Goal: Information Seeking & Learning: Learn about a topic

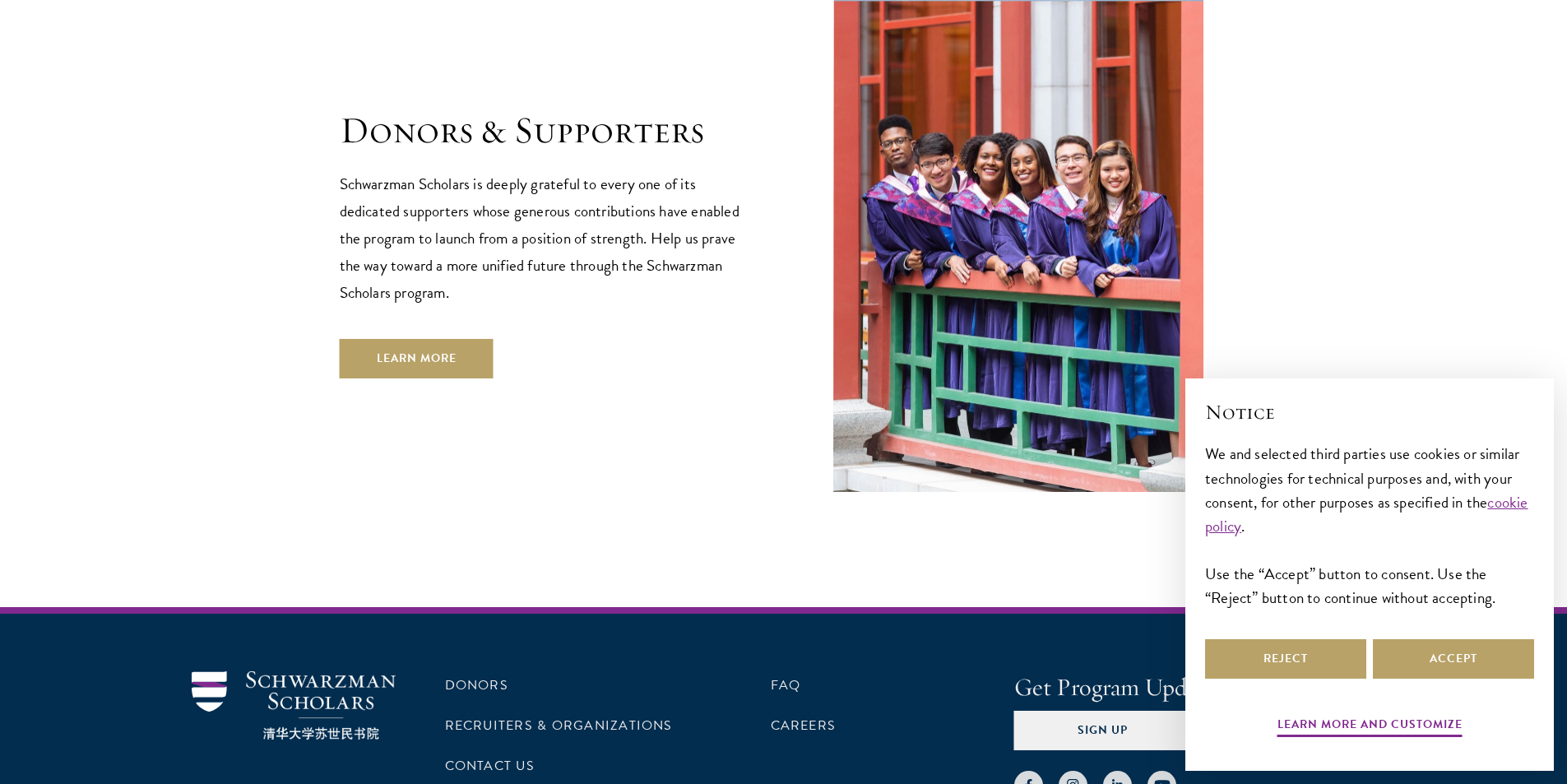
scroll to position [4896, 0]
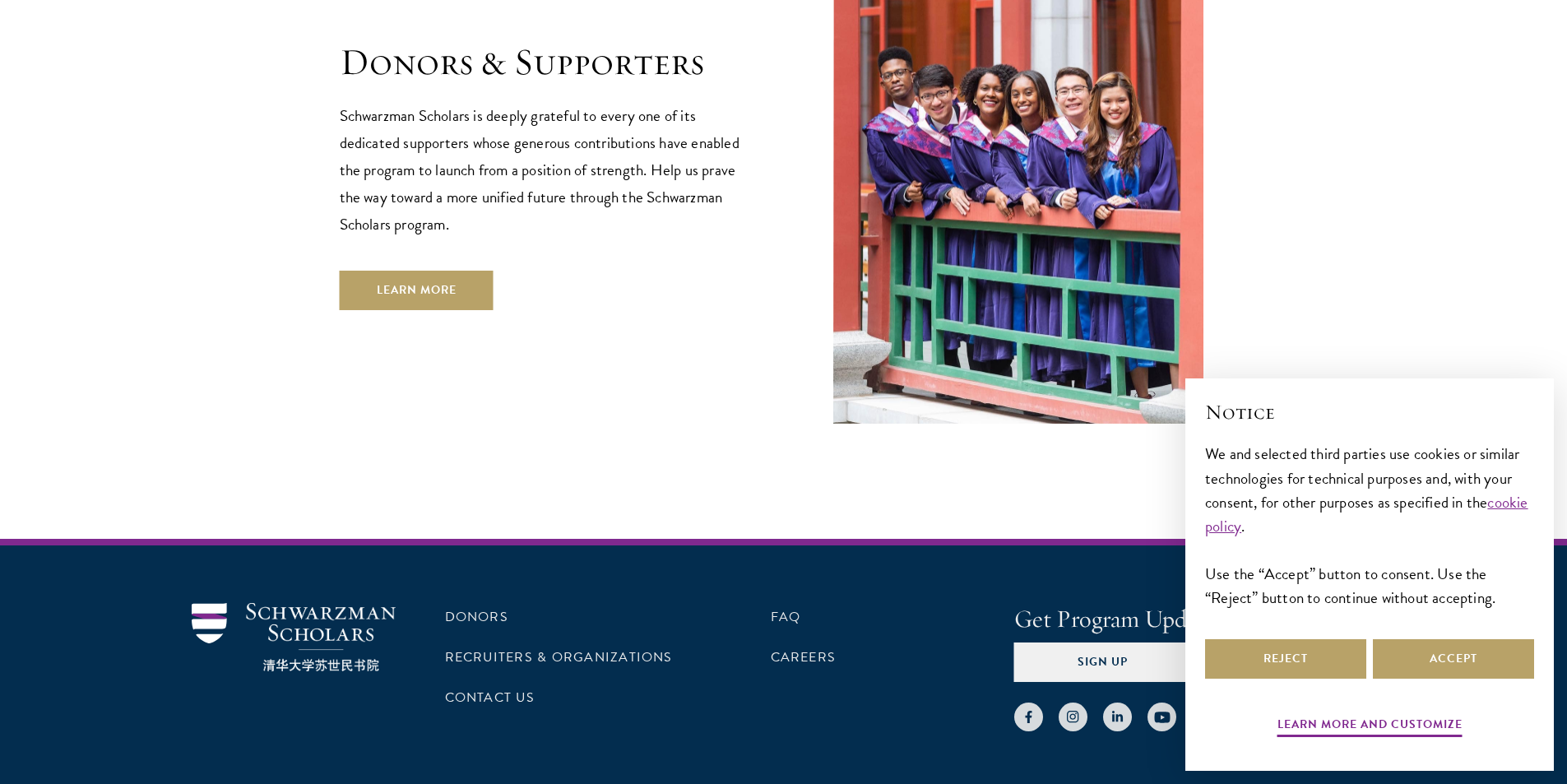
click at [1417, 418] on h2 "Notice" at bounding box center [1369, 412] width 329 height 28
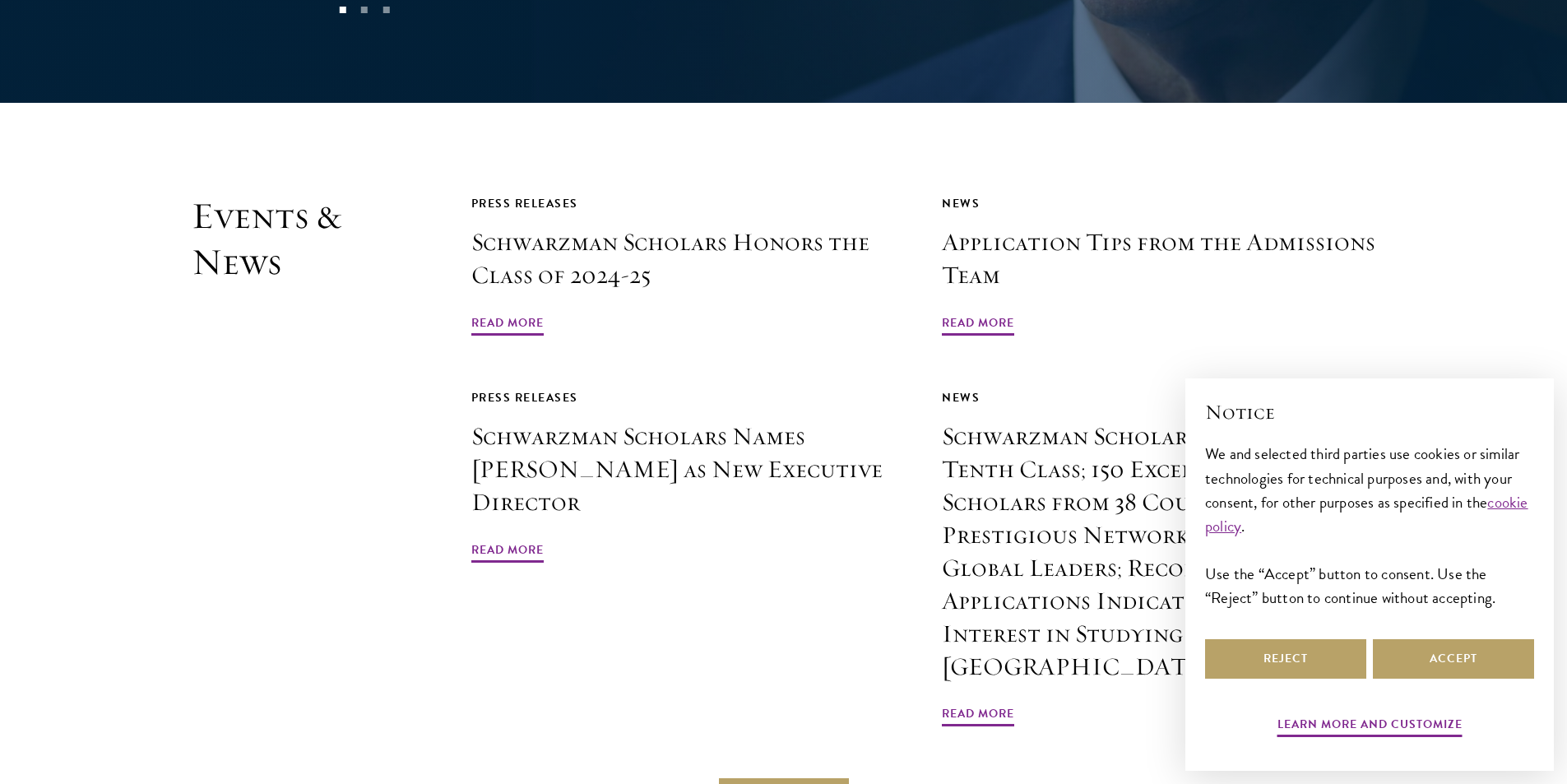
scroll to position [3909, 0]
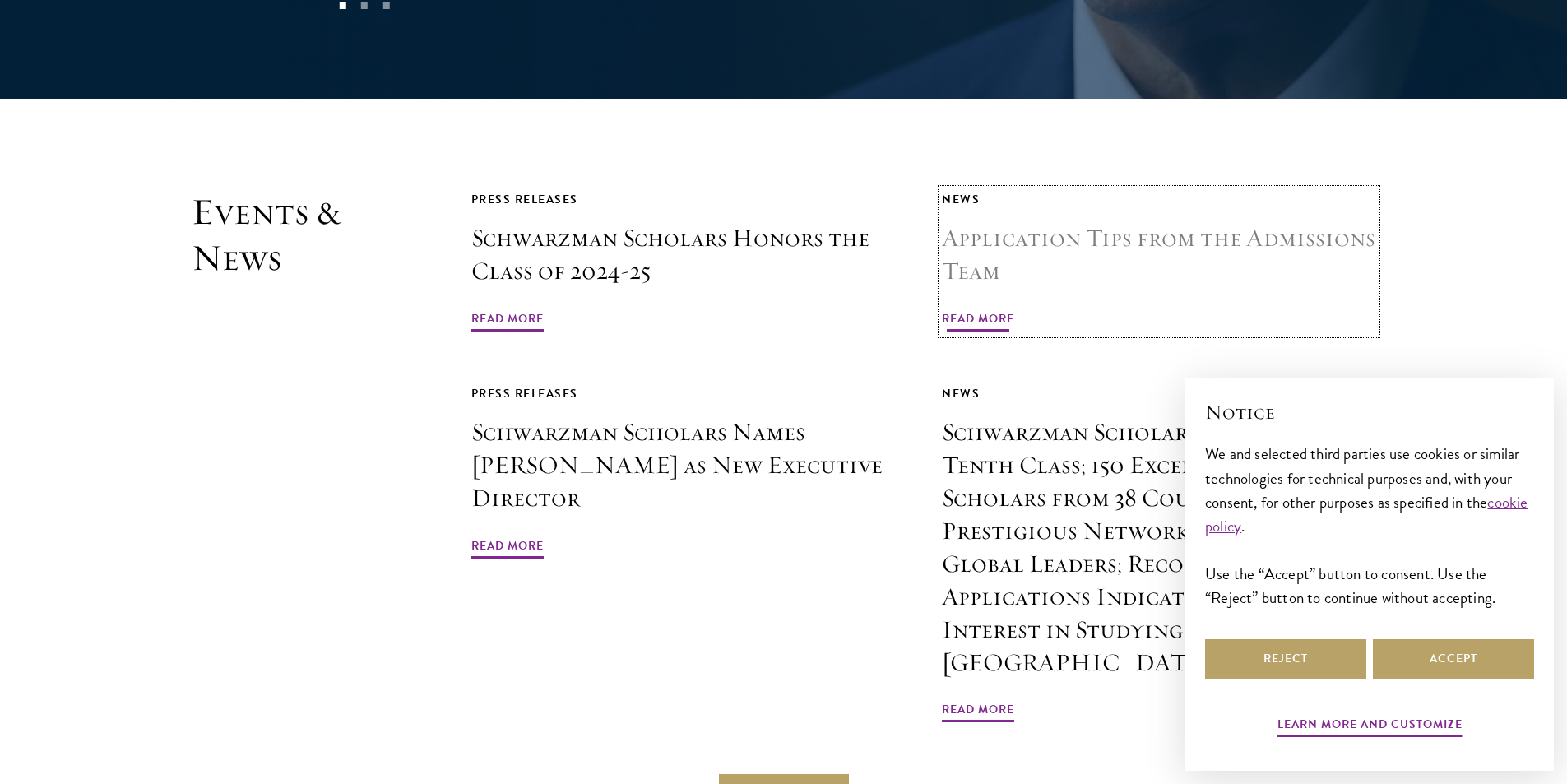
click at [967, 222] on h3 "Application Tips from the Admissions Team" at bounding box center [1159, 255] width 435 height 66
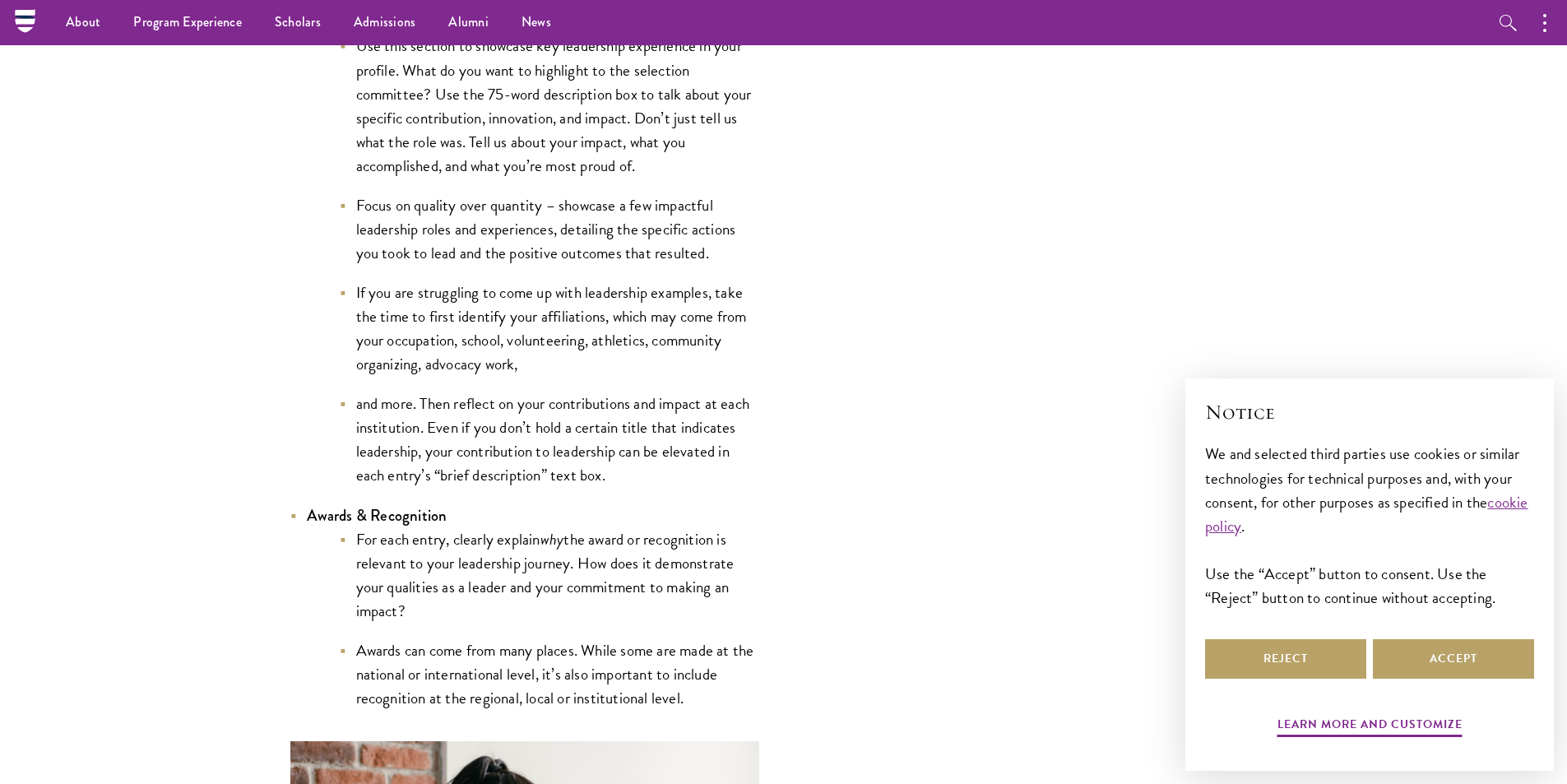
scroll to position [3618, 0]
